Goal: Task Accomplishment & Management: Use online tool/utility

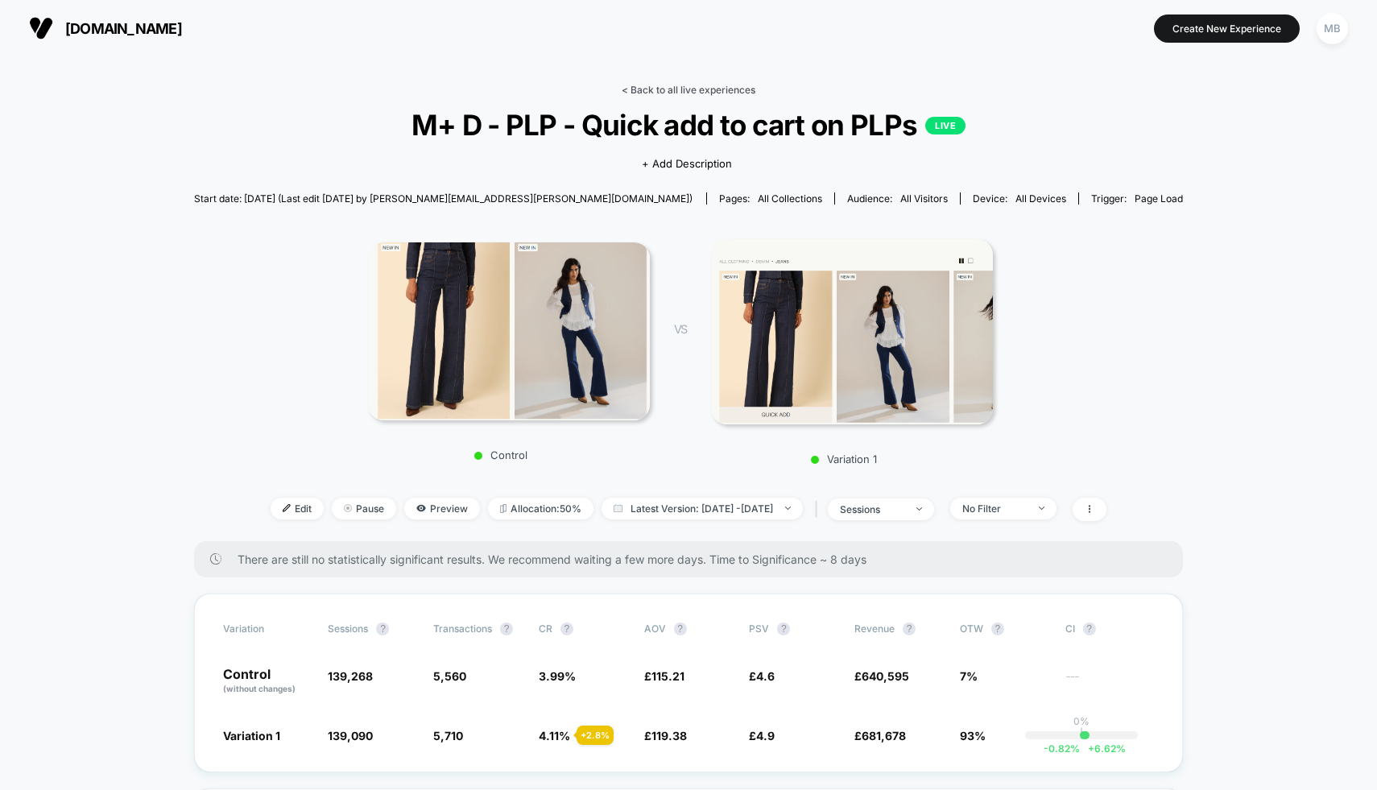
click at [674, 89] on link "< Back to all live experiences" at bounding box center [689, 90] width 134 height 12
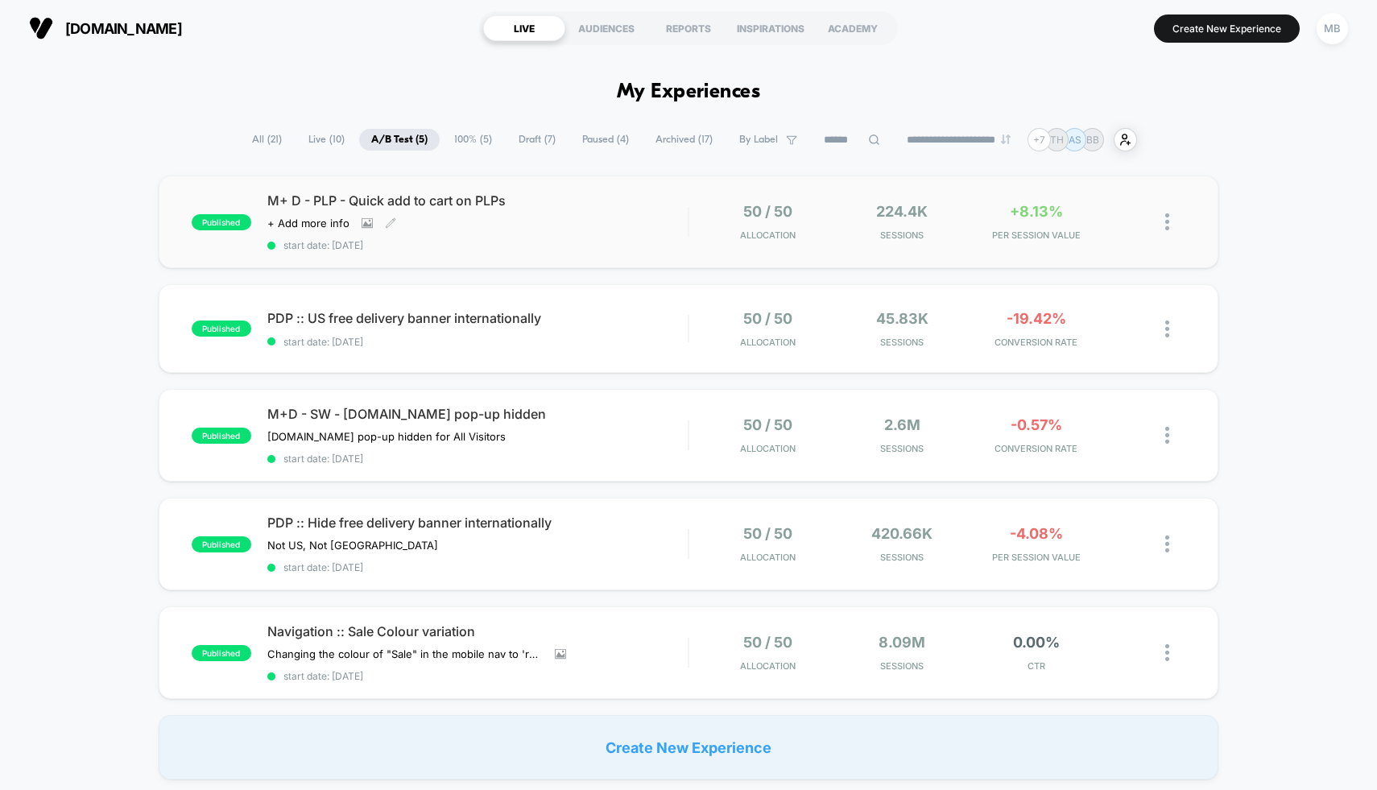
click at [675, 239] on span "start date: [DATE]" at bounding box center [477, 245] width 421 height 12
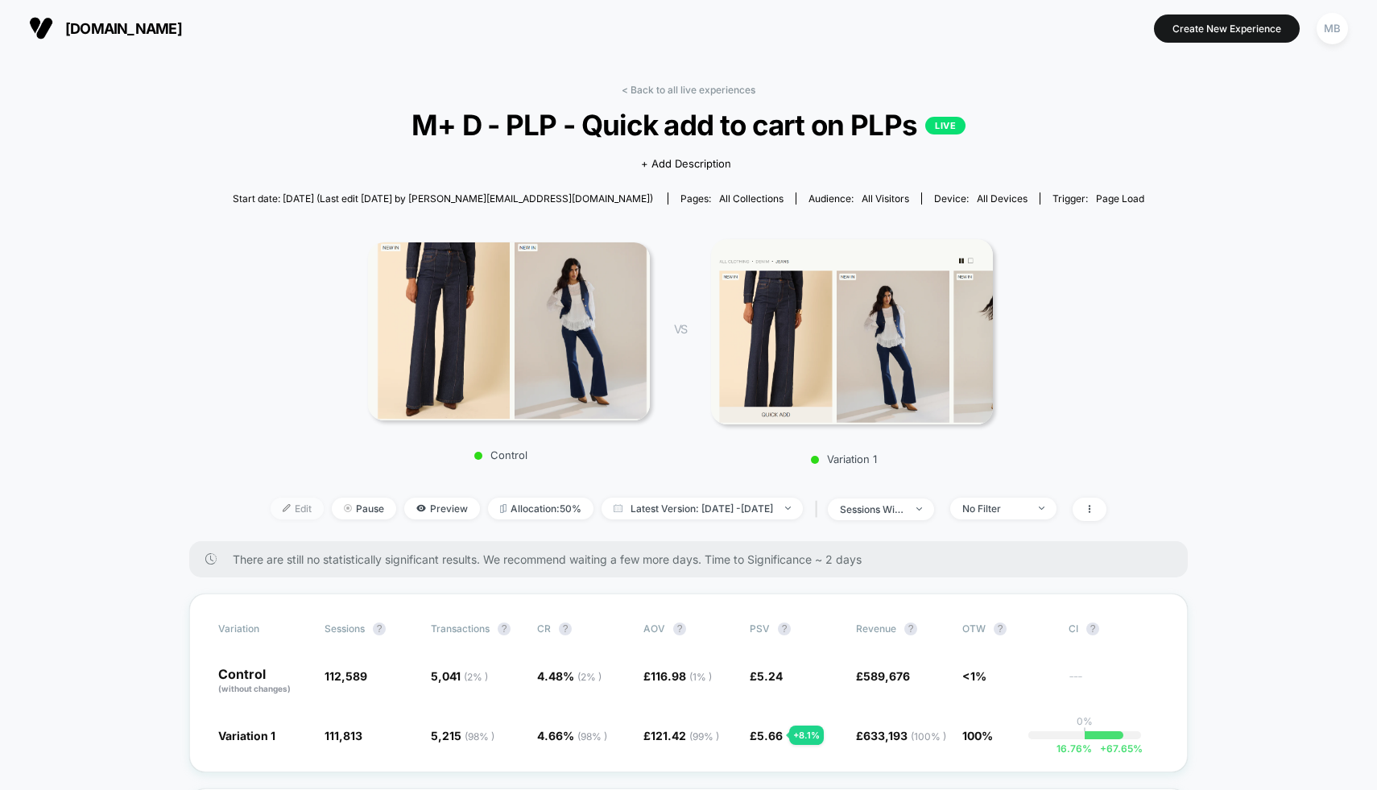
click at [271, 513] on span "Edit" at bounding box center [297, 509] width 53 height 22
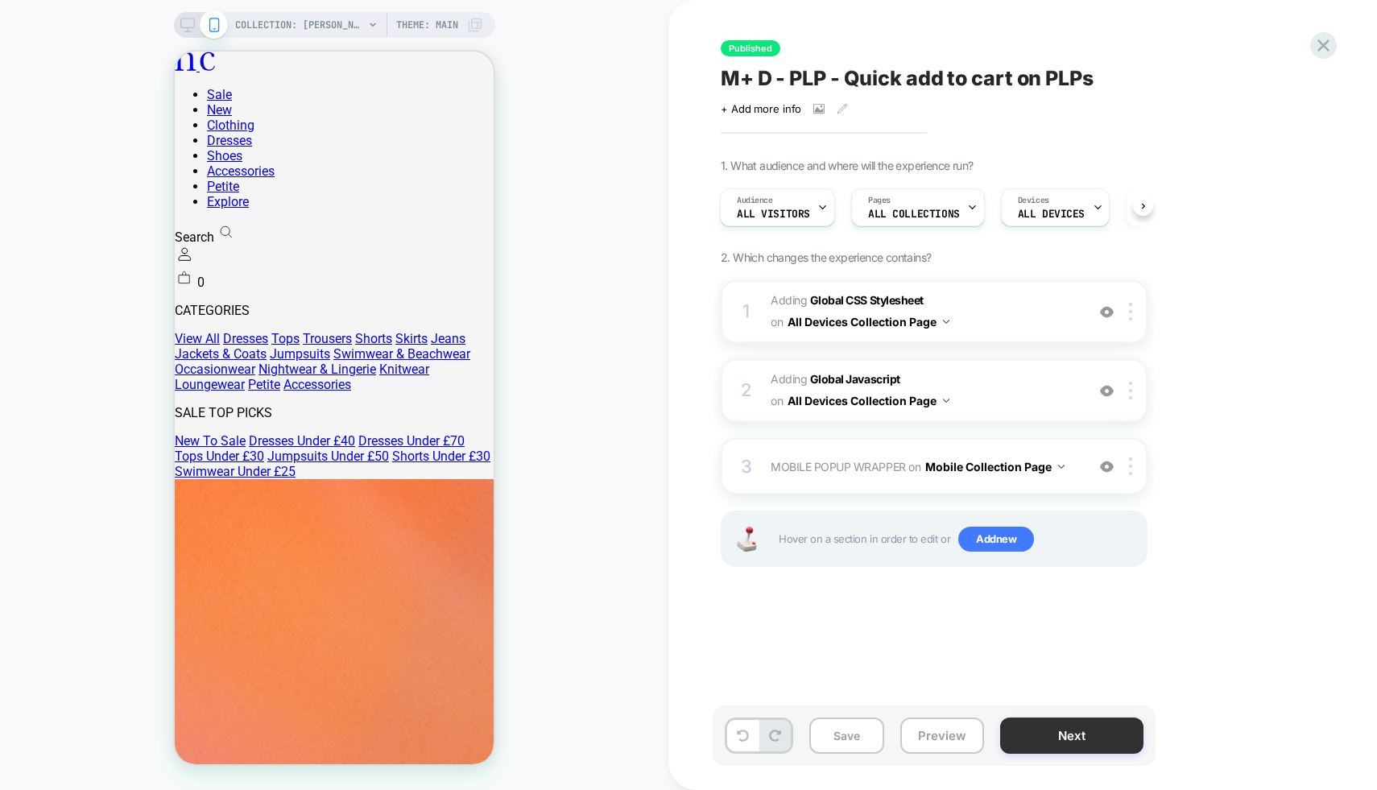
click at [1123, 744] on button "Next" at bounding box center [1071, 736] width 143 height 36
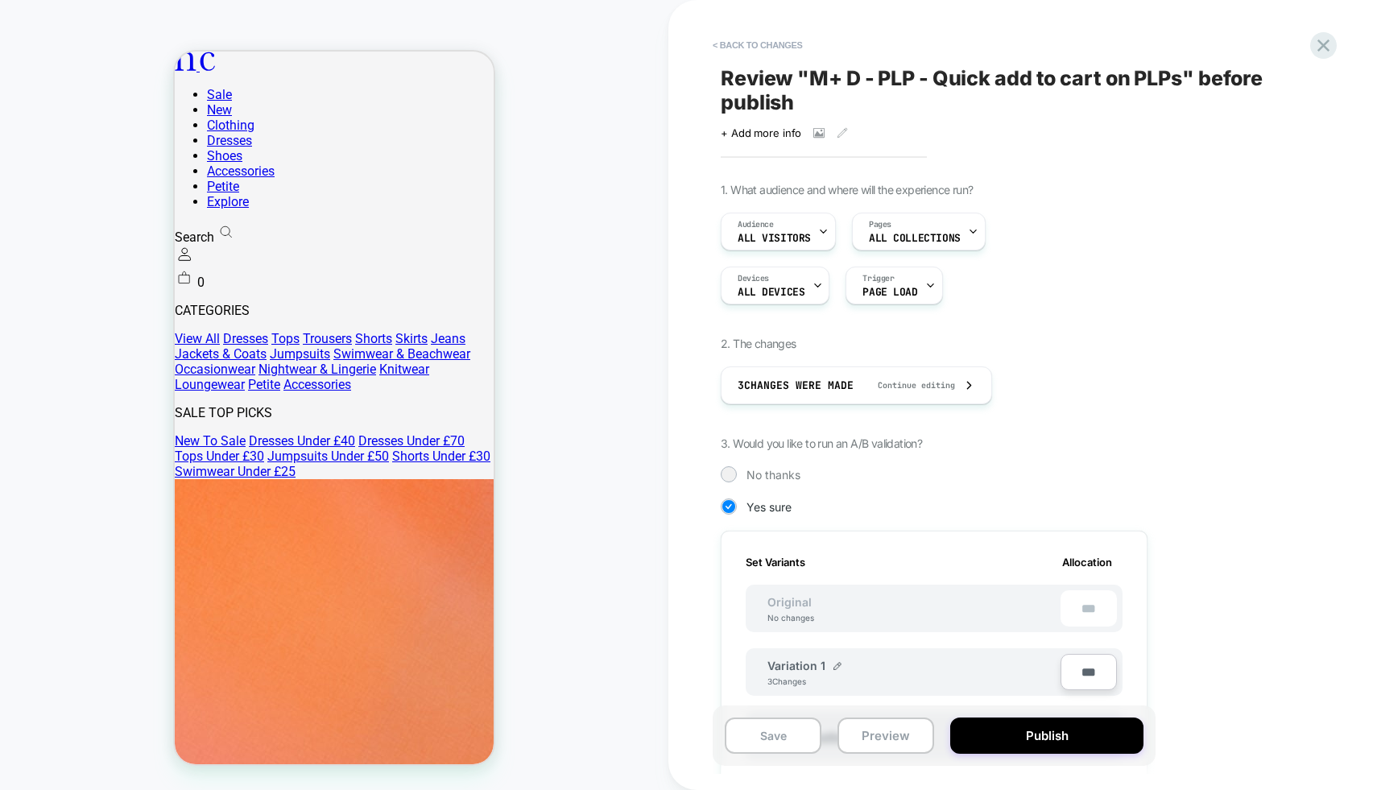
scroll to position [395, 0]
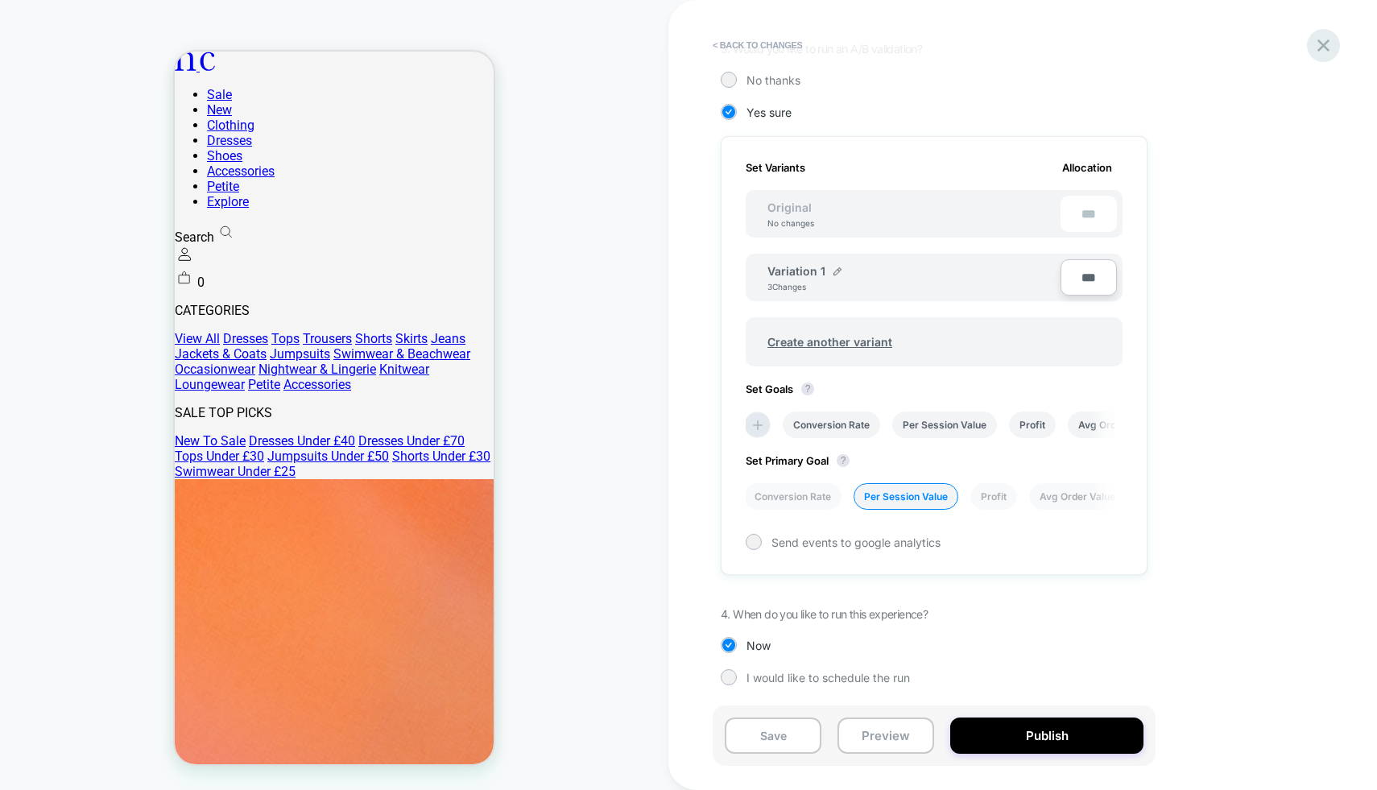
click at [1321, 45] on icon at bounding box center [1324, 46] width 22 height 22
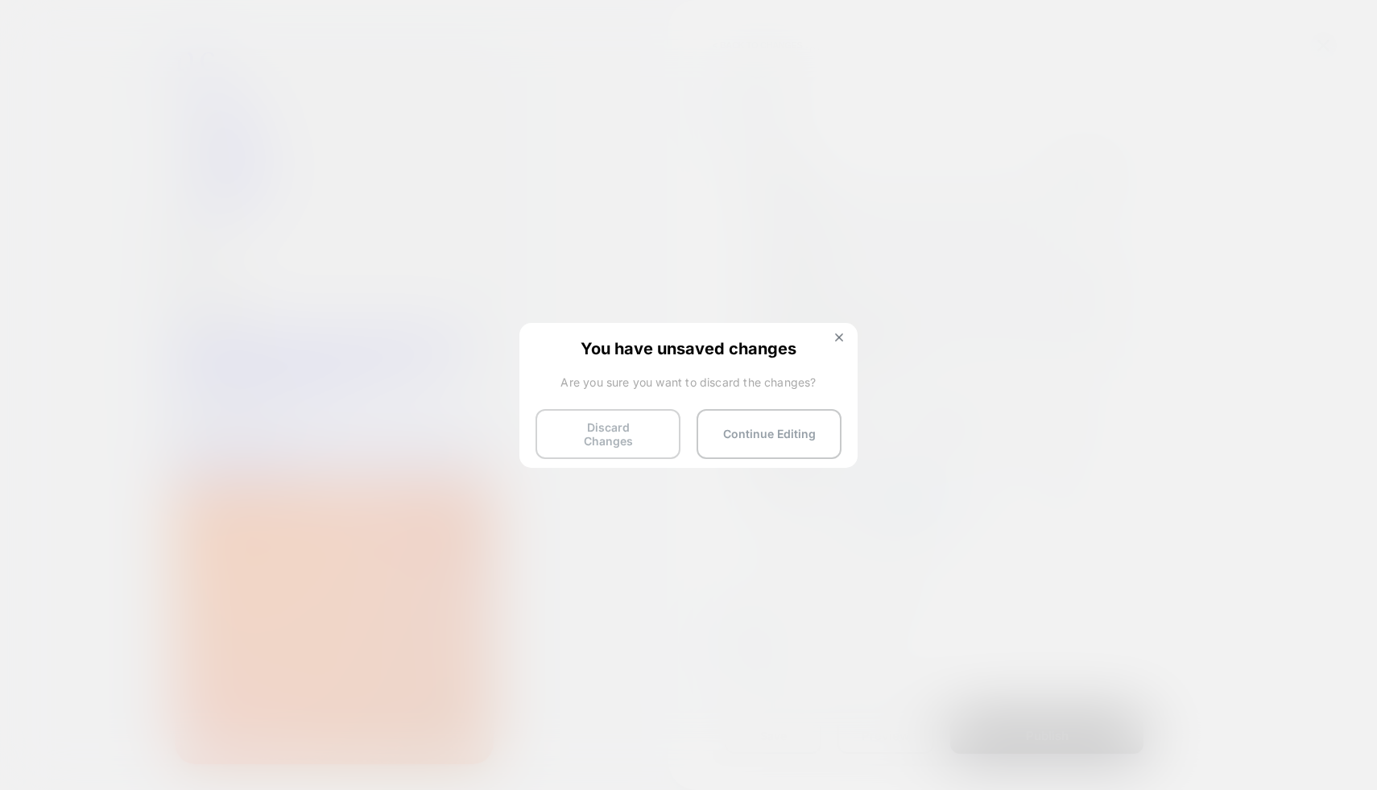
click at [618, 438] on button "Discard Changes" at bounding box center [608, 434] width 145 height 50
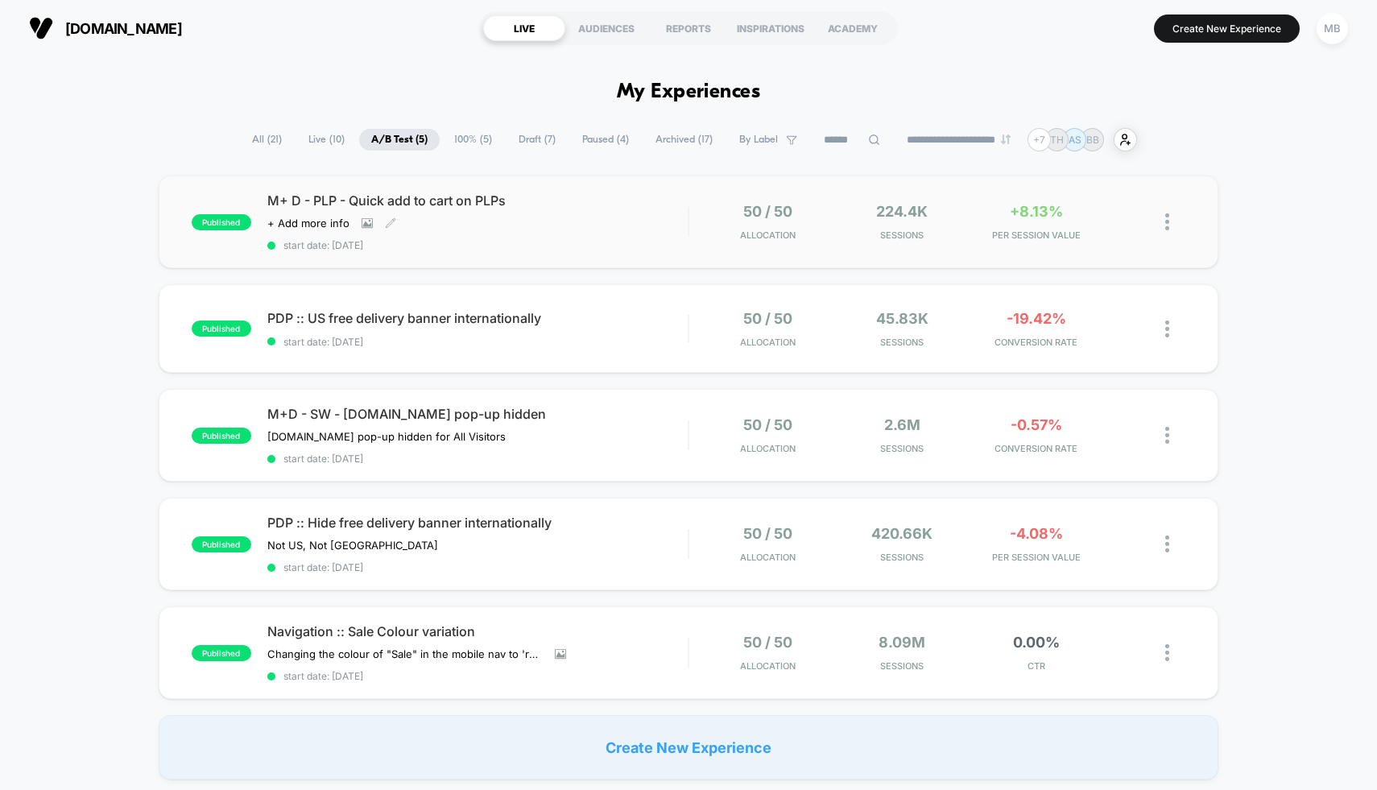
click at [633, 210] on div "M+ D - PLP - Quick add to cart on PLPs Click to view images Click to edit exper…" at bounding box center [477, 221] width 421 height 59
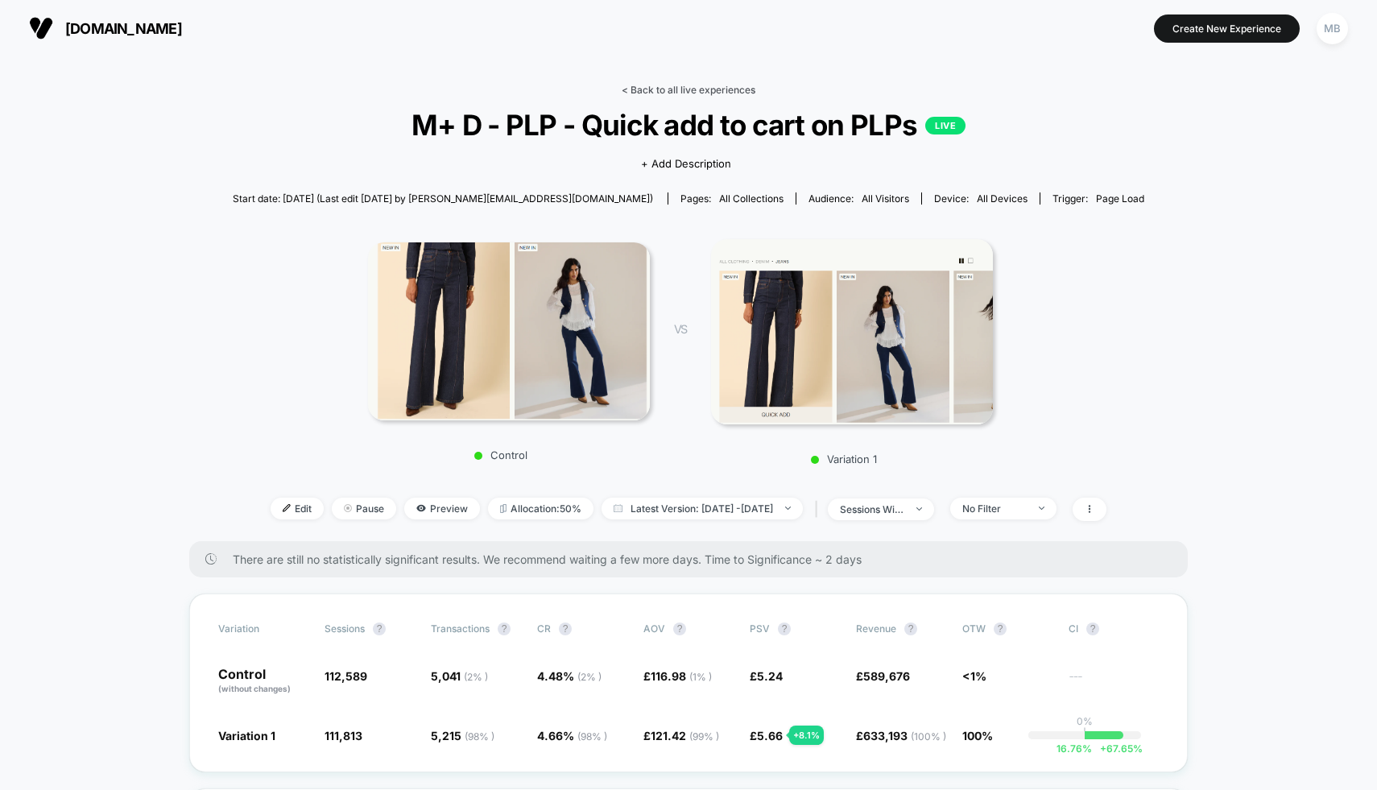
click at [719, 87] on link "< Back to all live experiences" at bounding box center [689, 90] width 134 height 12
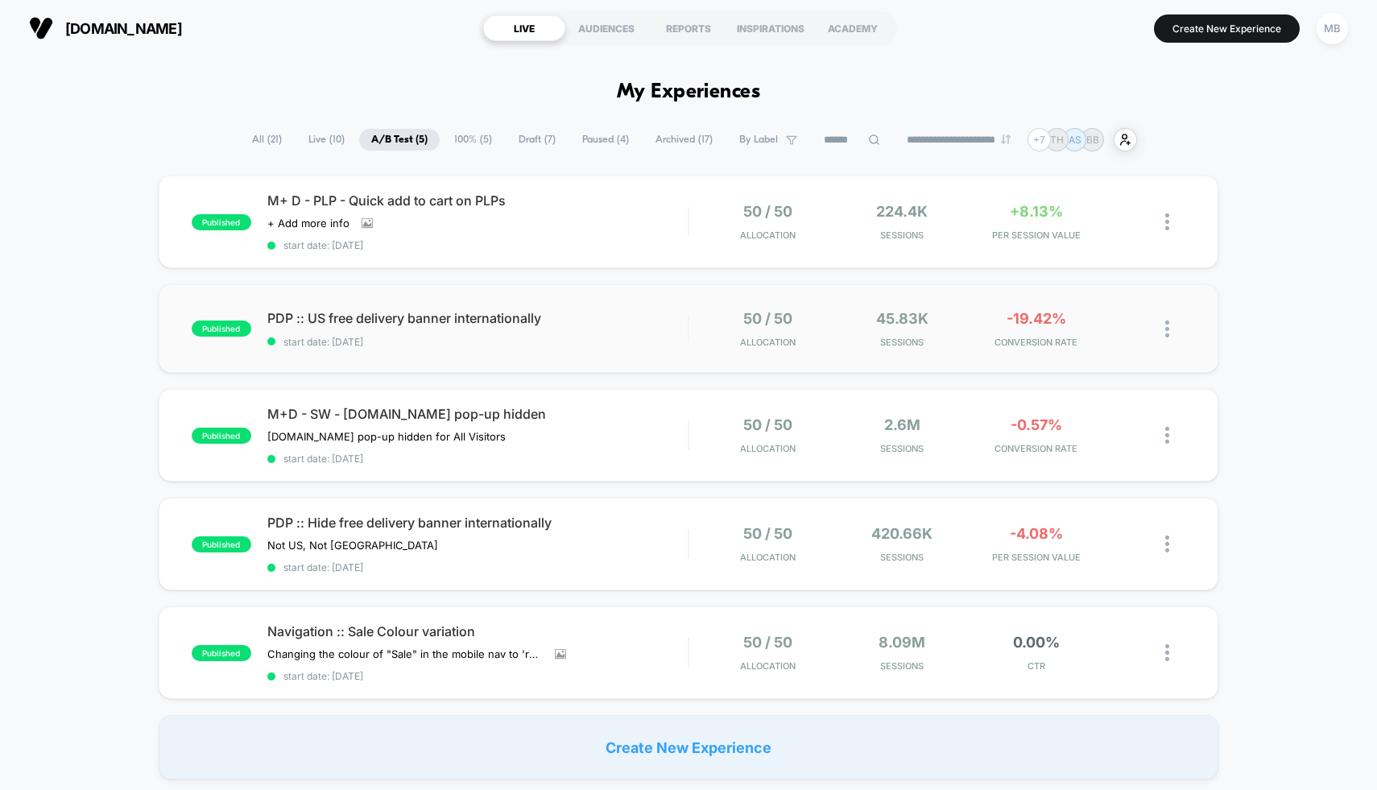
click at [581, 345] on span "start date: [DATE]" at bounding box center [477, 342] width 421 height 12
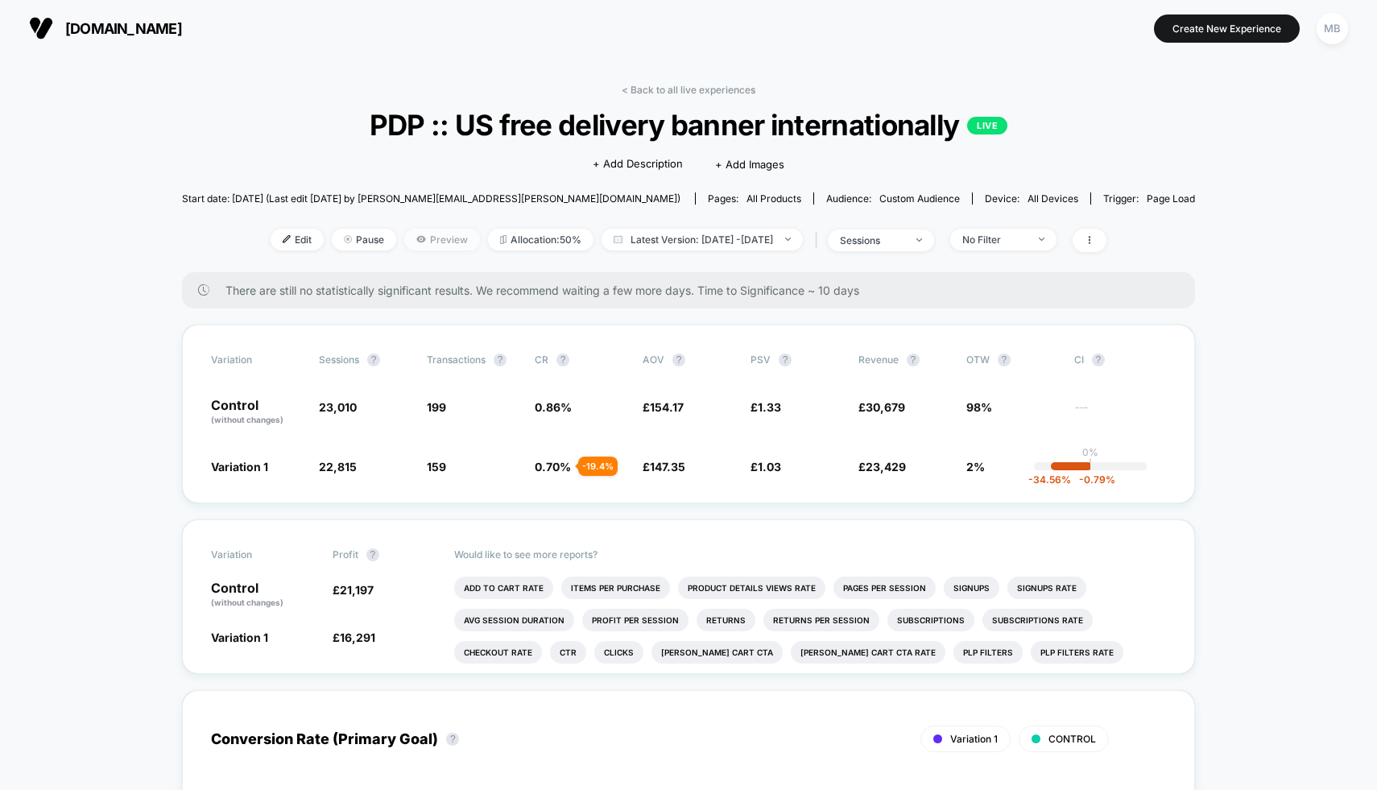
click at [417, 238] on span "Preview" at bounding box center [442, 240] width 76 height 22
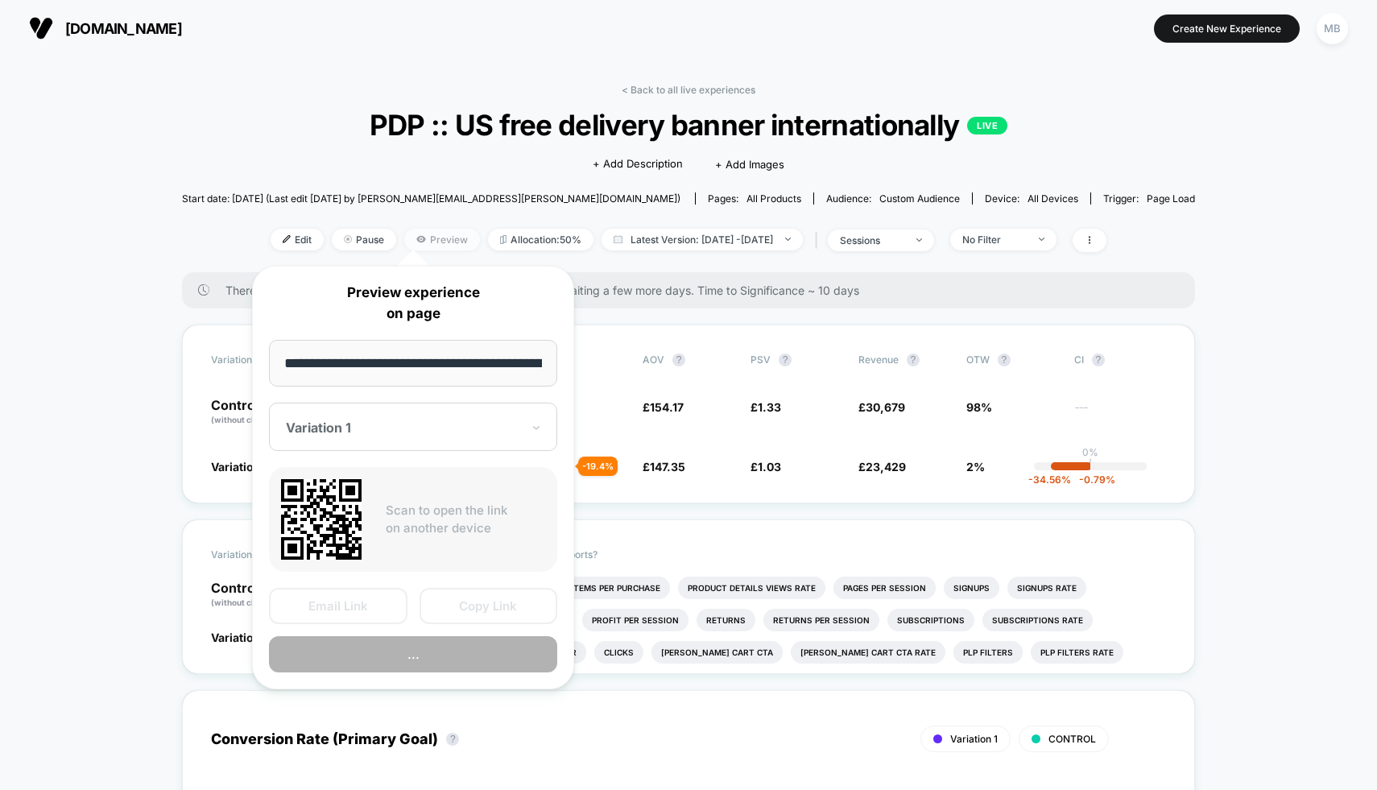
scroll to position [0, 406]
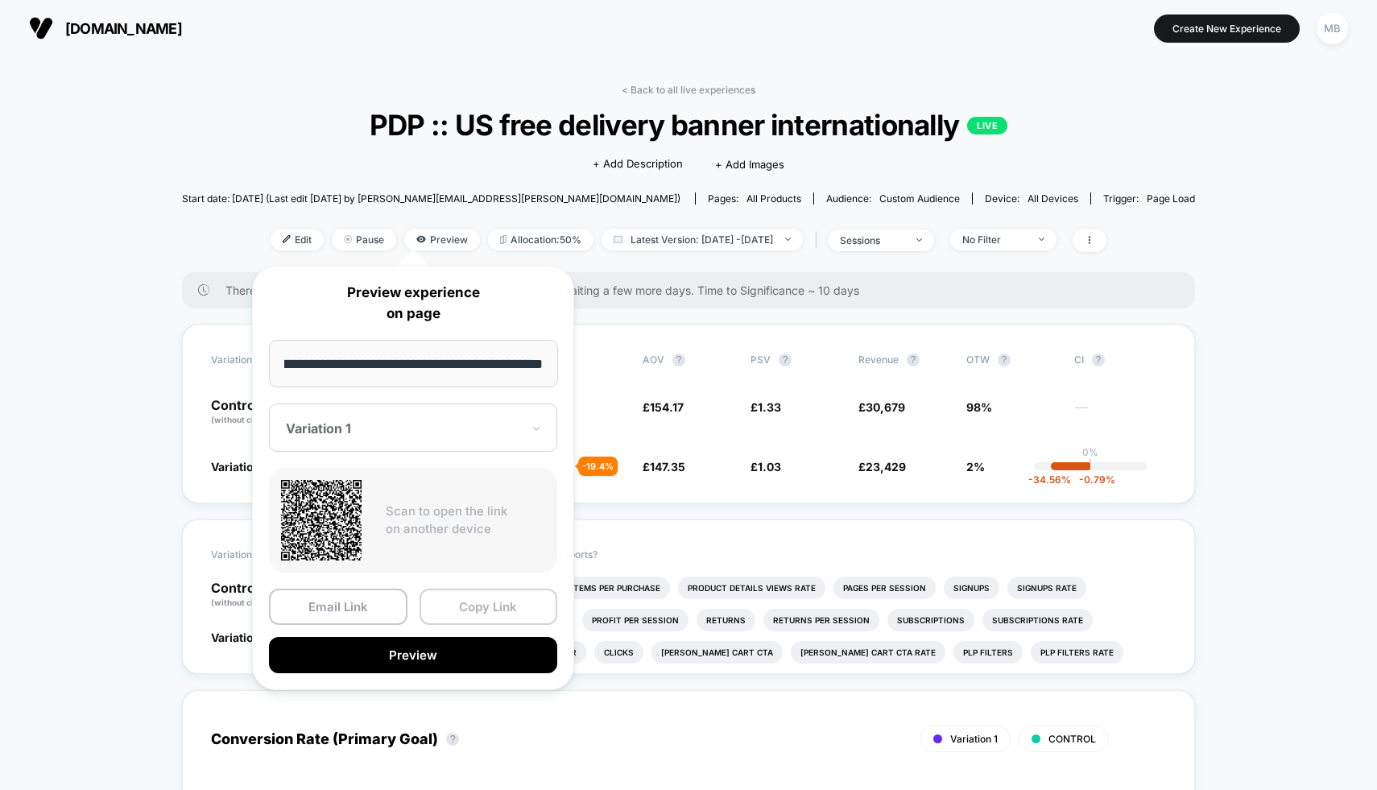
click at [457, 608] on button "Copy Link" at bounding box center [489, 607] width 139 height 36
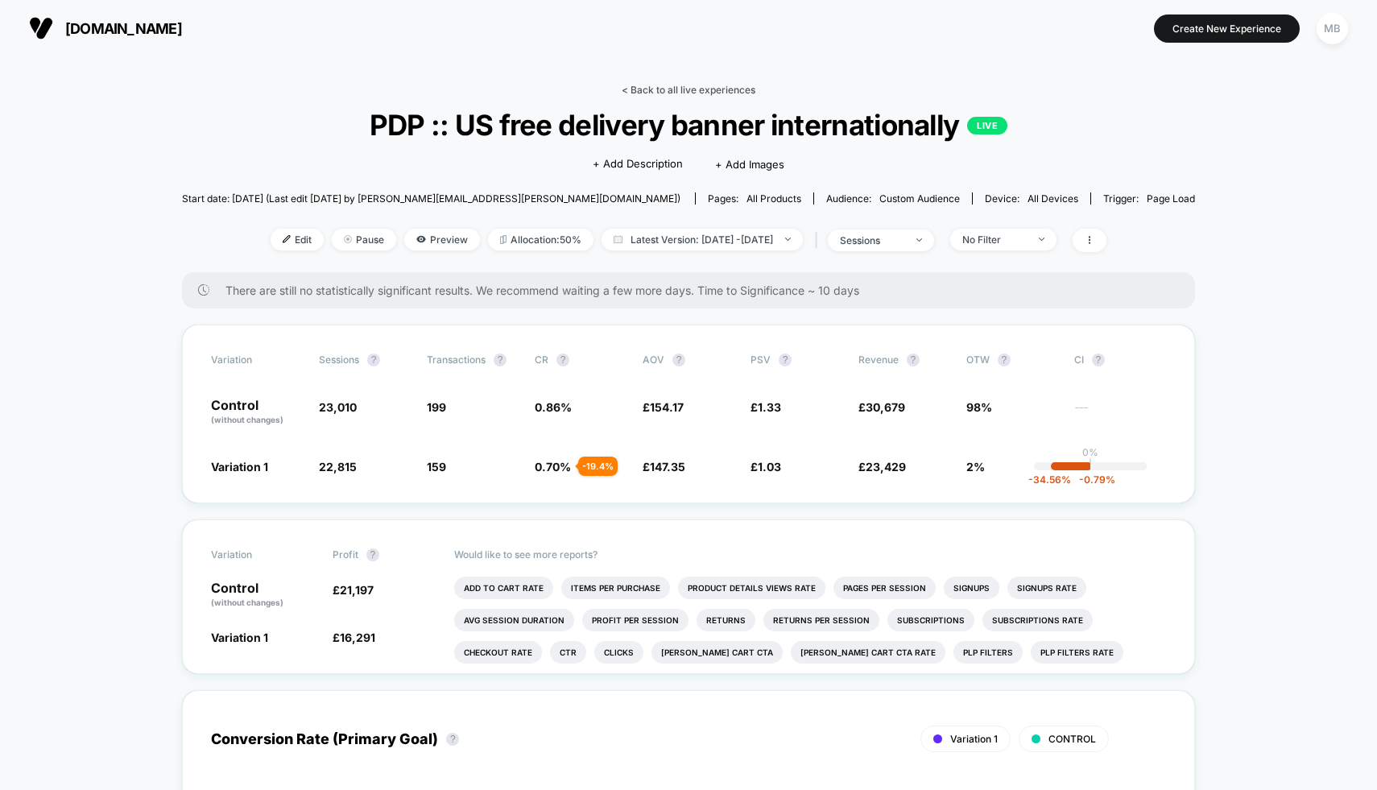
click at [672, 94] on link "< Back to all live experiences" at bounding box center [689, 90] width 134 height 12
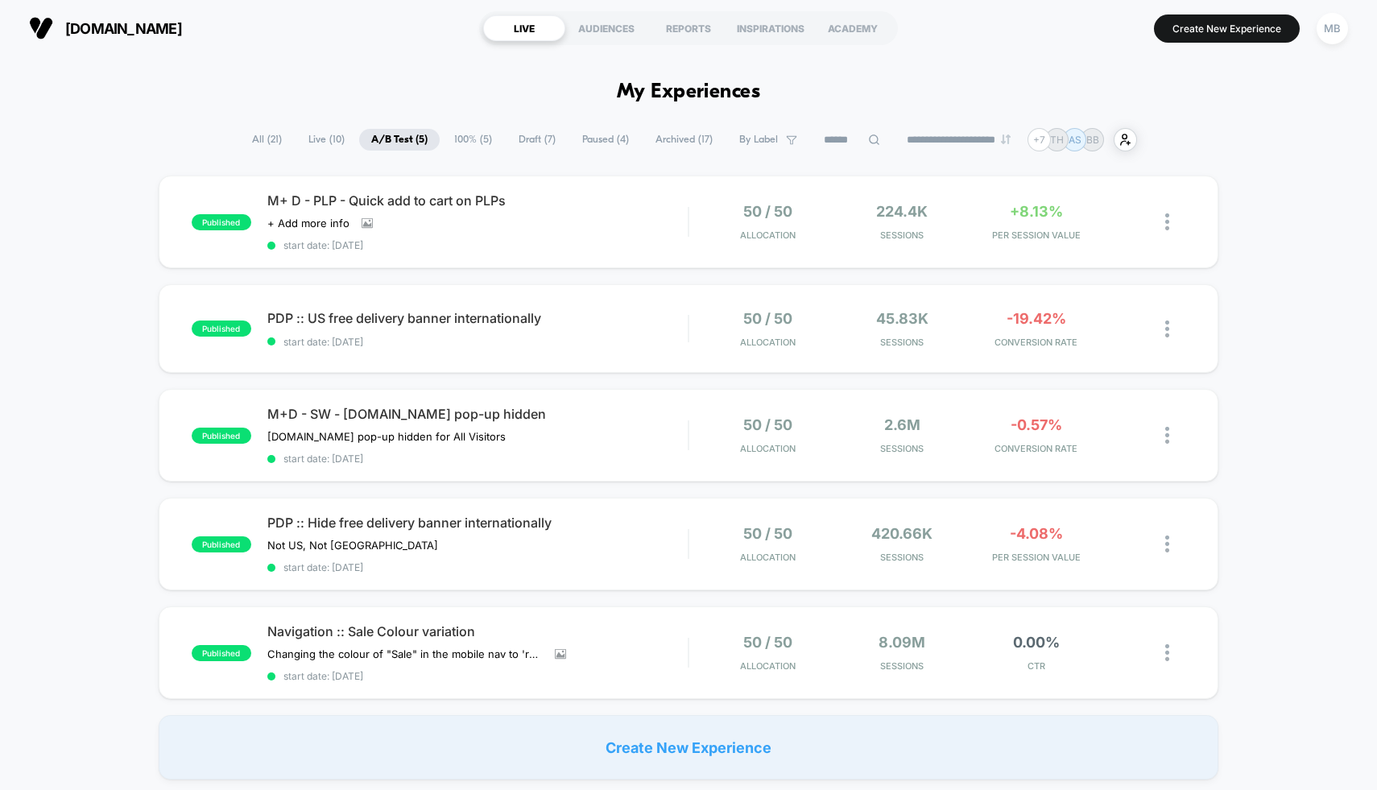
click at [519, 143] on span "Draft ( 7 )" at bounding box center [537, 140] width 61 height 22
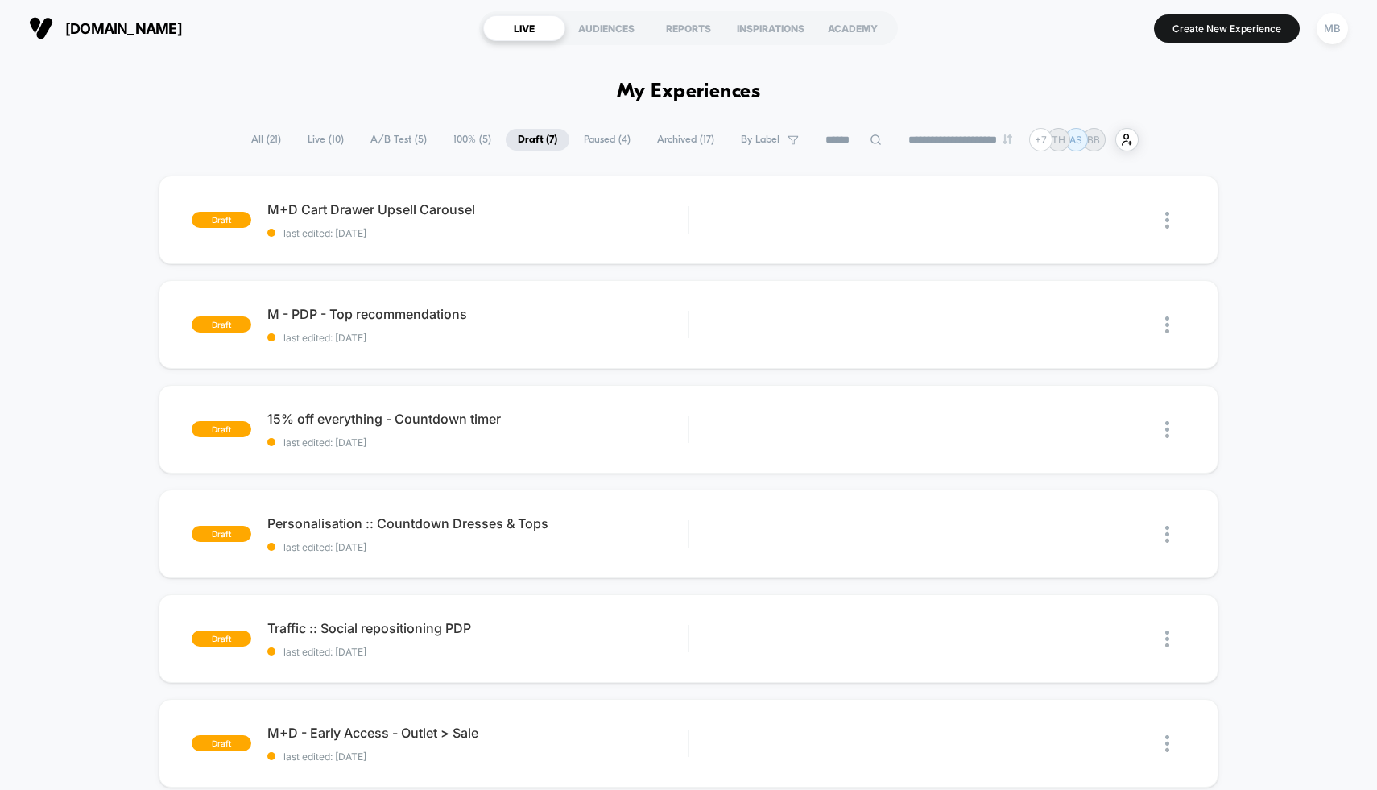
click at [379, 139] on span "A/B Test ( 5 )" at bounding box center [398, 140] width 81 height 22
